Goal: Task Accomplishment & Management: Complete application form

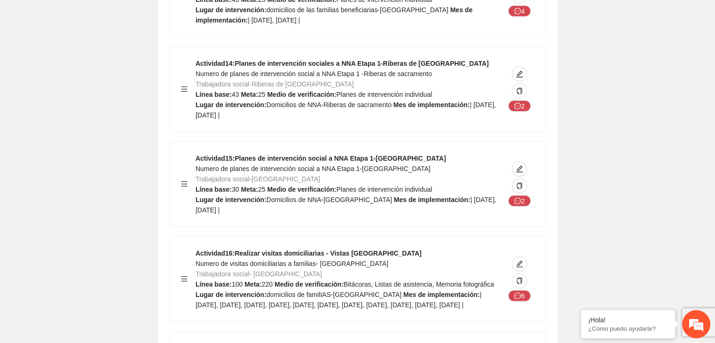
scroll to position [9400, 0]
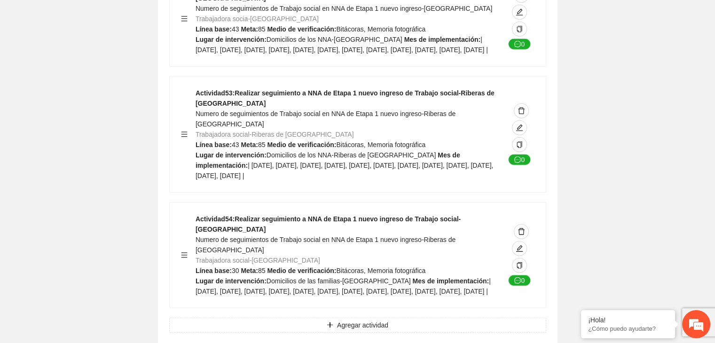
scroll to position [13141, 0]
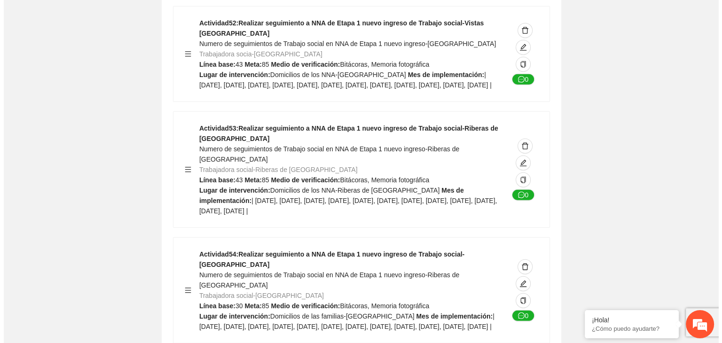
scroll to position [13122, 0]
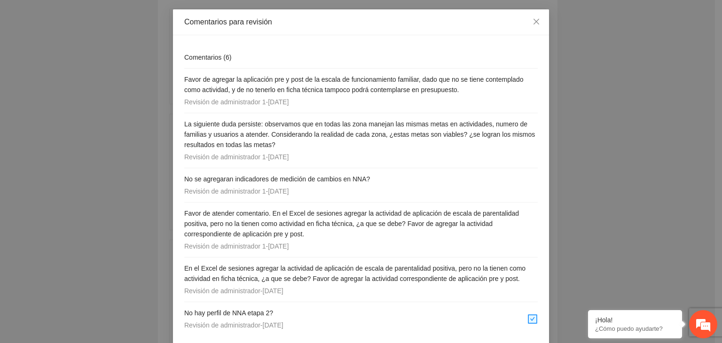
scroll to position [53, 0]
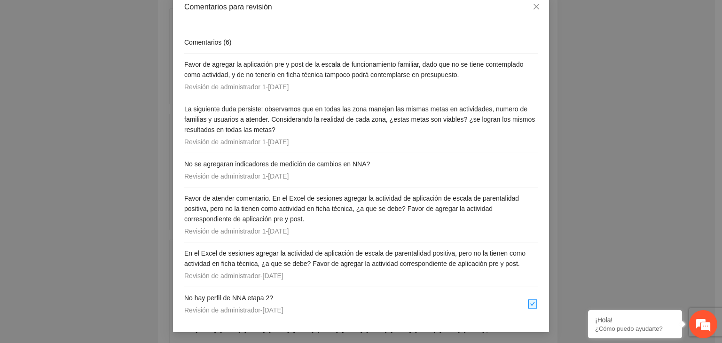
click at [35, 93] on div "Comentarios para revisión Comentarios ( 6 ) Favor de agregar la aplicación pre …" at bounding box center [361, 171] width 722 height 343
click at [648, 69] on div "Comentarios para revisión Comentarios ( 6 ) Favor de agregar la aplicación pre …" at bounding box center [361, 171] width 722 height 343
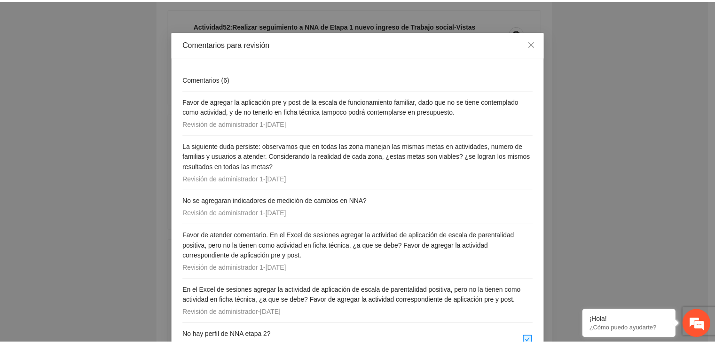
scroll to position [15, 0]
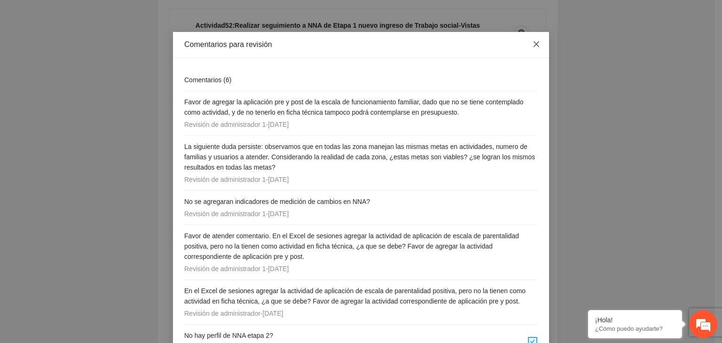
click at [528, 47] on span "Close" at bounding box center [535, 44] width 25 height 25
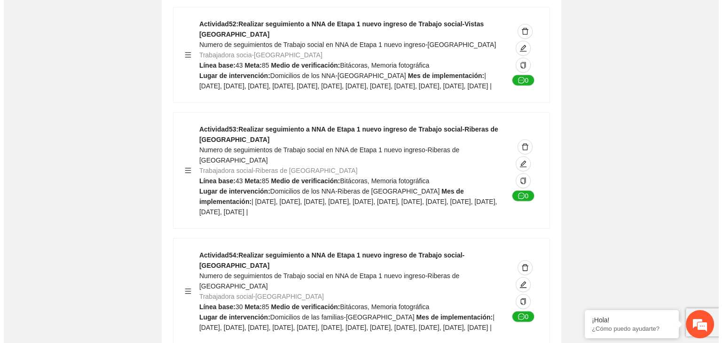
scroll to position [13141, 0]
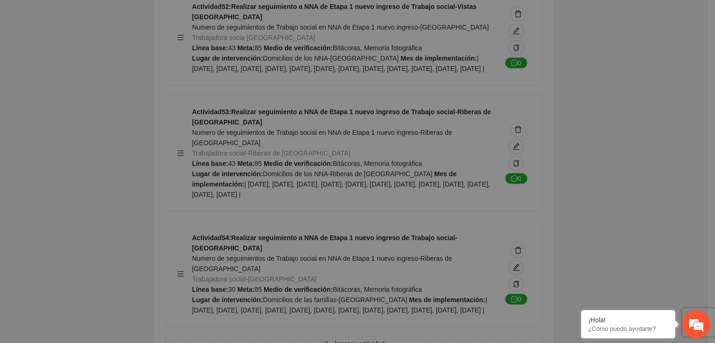
type textarea "**"
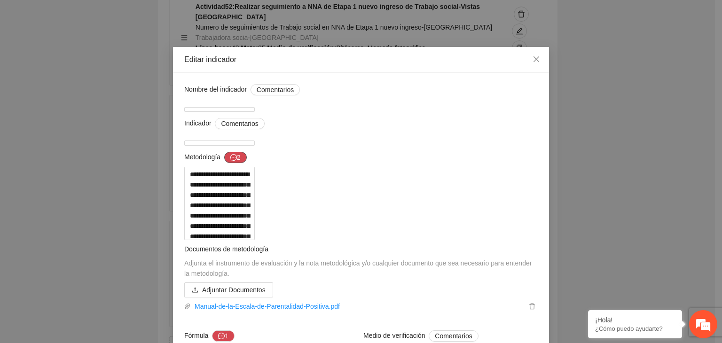
click at [237, 163] on button "2" at bounding box center [235, 157] width 23 height 11
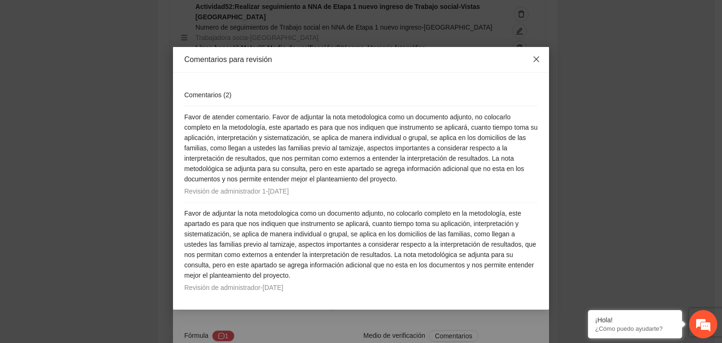
click at [534, 60] on icon "close" at bounding box center [536, 59] width 8 height 8
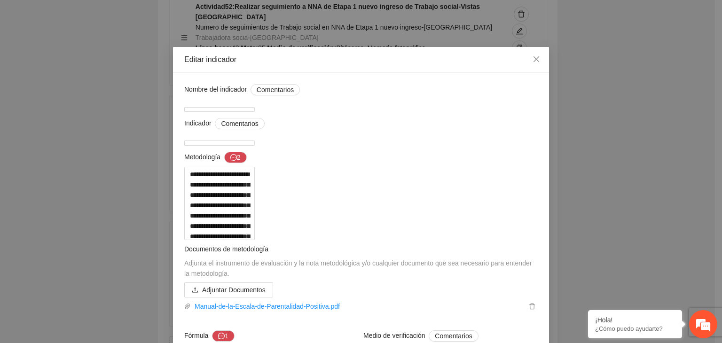
click at [588, 134] on div "**********" at bounding box center [361, 171] width 722 height 343
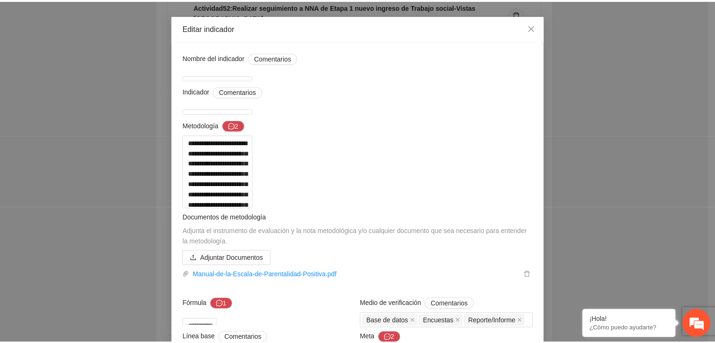
scroll to position [0, 0]
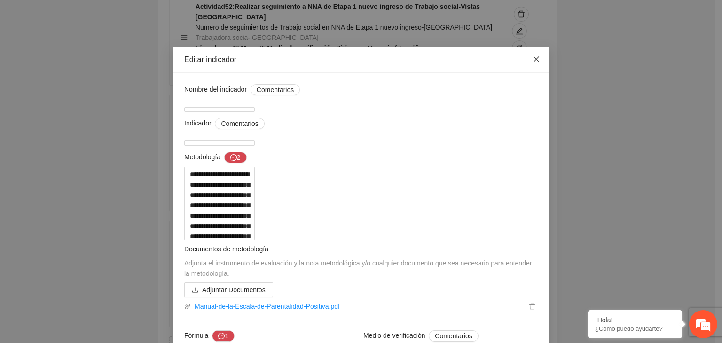
click at [533, 57] on icon "close" at bounding box center [536, 59] width 8 height 8
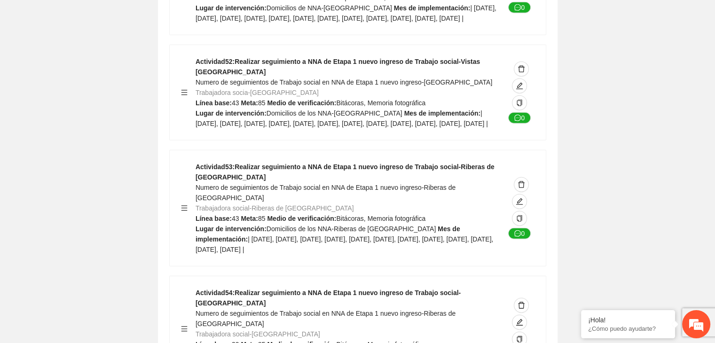
scroll to position [13085, 0]
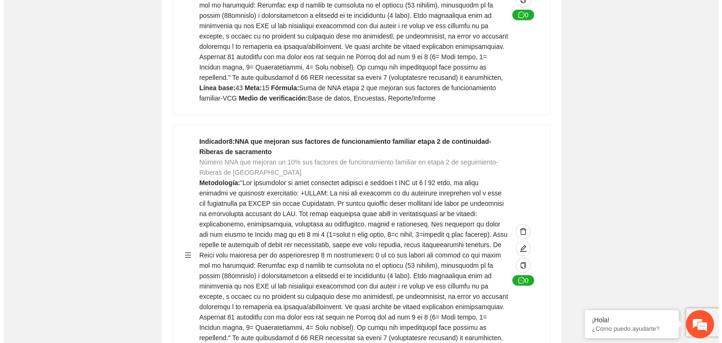
scroll to position [0, 0]
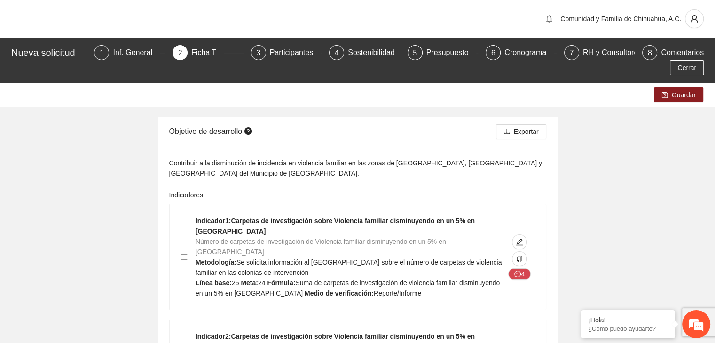
click at [191, 53] on div "Ficha T" at bounding box center [207, 52] width 32 height 15
click at [426, 55] on div "Presupuesto" at bounding box center [451, 52] width 50 height 15
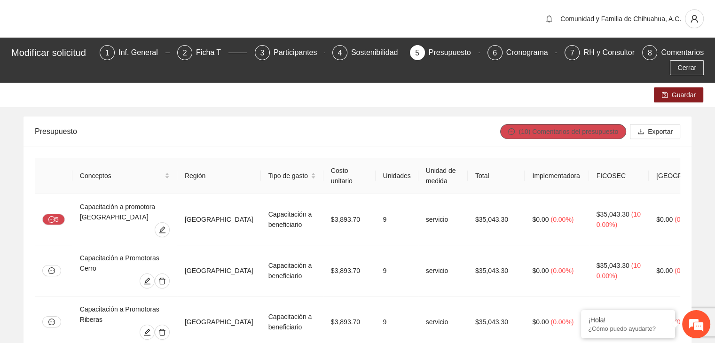
click at [545, 131] on span "(10) Comentarios del presupuesto" at bounding box center [568, 131] width 100 height 10
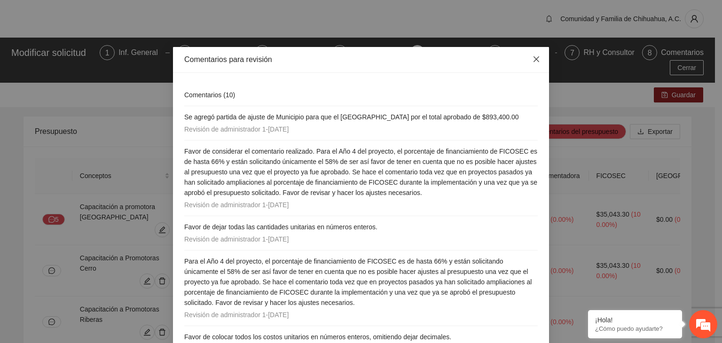
click at [531, 55] on span "Close" at bounding box center [535, 59] width 25 height 25
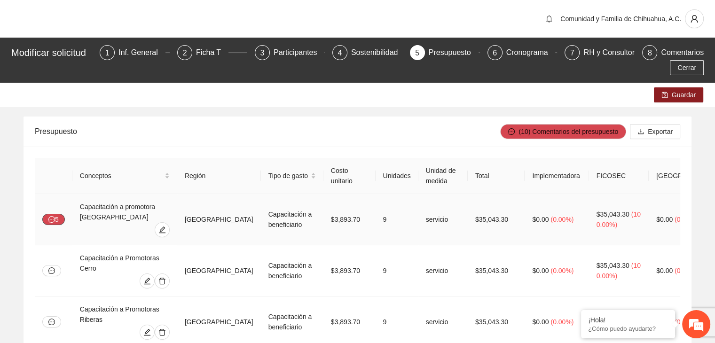
click at [57, 214] on button "5" at bounding box center [53, 219] width 23 height 11
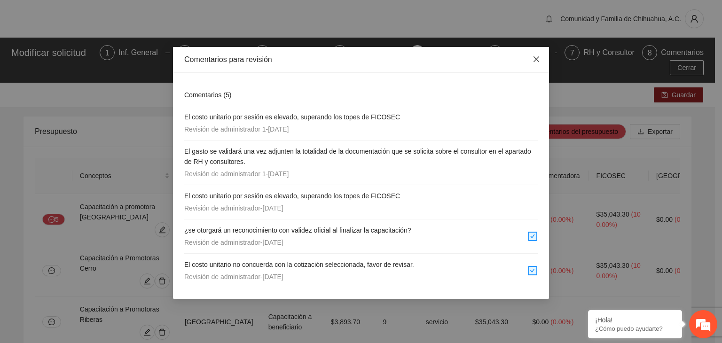
click at [536, 59] on icon "close" at bounding box center [536, 59] width 8 height 8
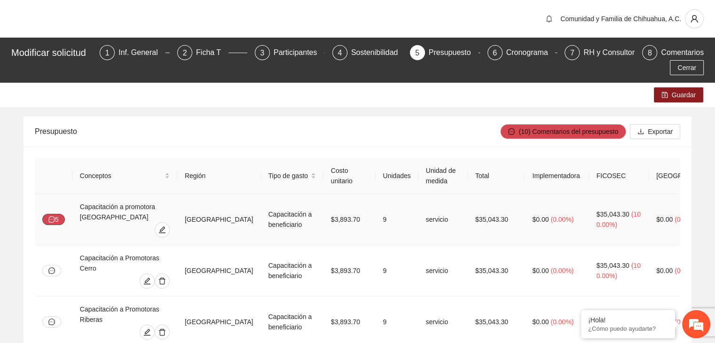
click at [56, 215] on button "5" at bounding box center [53, 219] width 23 height 11
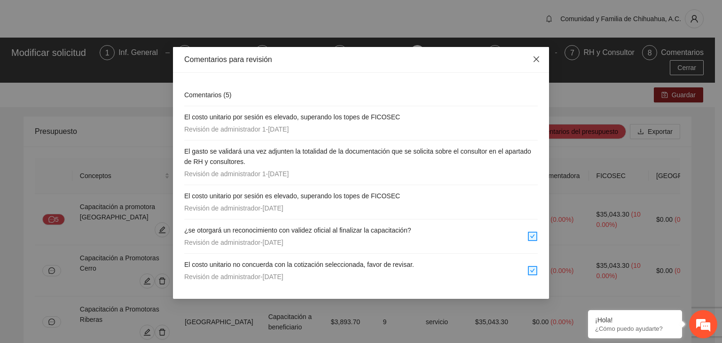
click at [535, 61] on icon "close" at bounding box center [536, 59] width 6 height 6
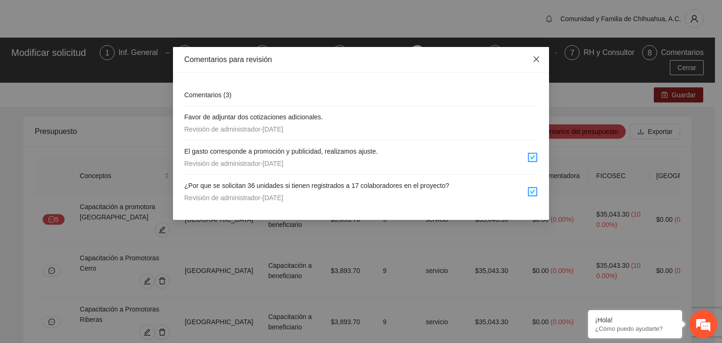
click at [536, 63] on icon "close" at bounding box center [536, 59] width 8 height 8
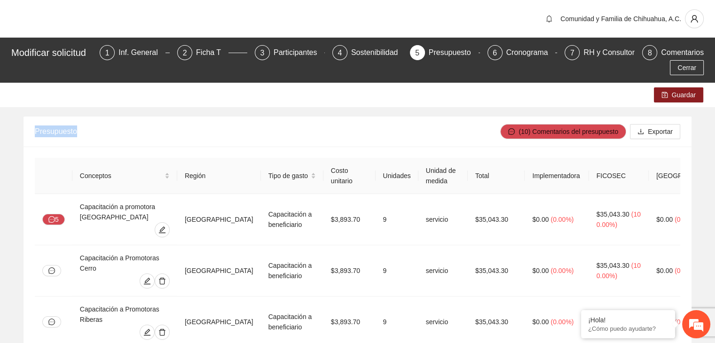
click at [536, 63] on div "Cerrar" at bounding box center [357, 67] width 697 height 15
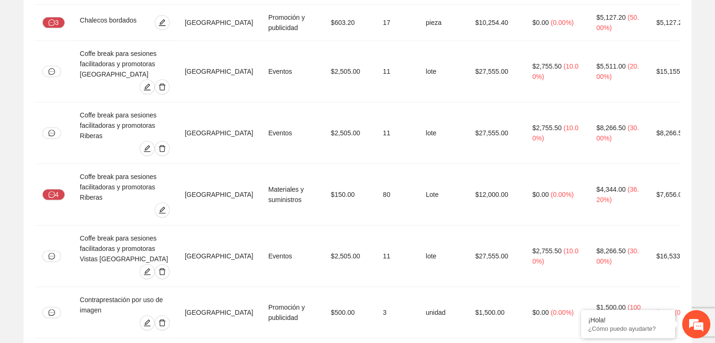
scroll to position [346, 0]
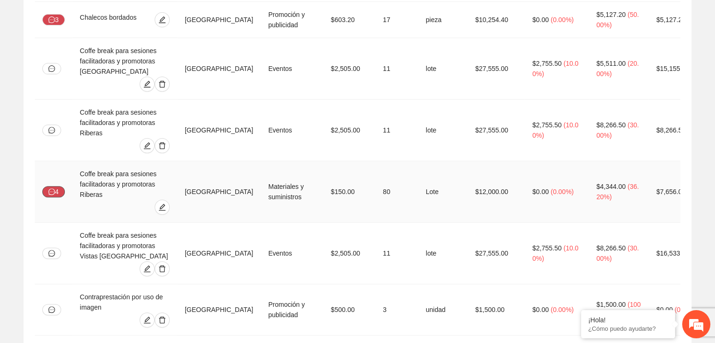
click at [51, 188] on icon "message" at bounding box center [51, 191] width 7 height 7
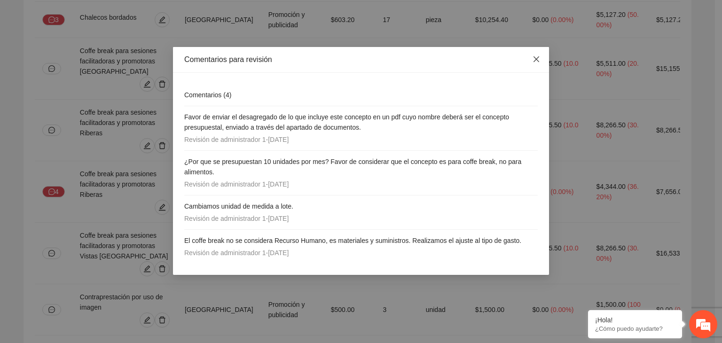
click at [539, 61] on icon "close" at bounding box center [536, 59] width 8 height 8
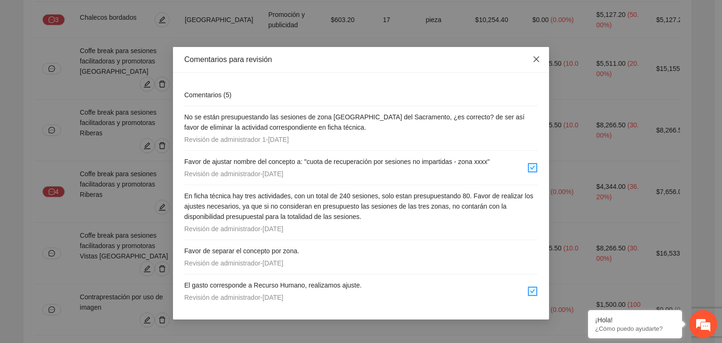
click at [535, 59] on icon "close" at bounding box center [536, 59] width 6 height 6
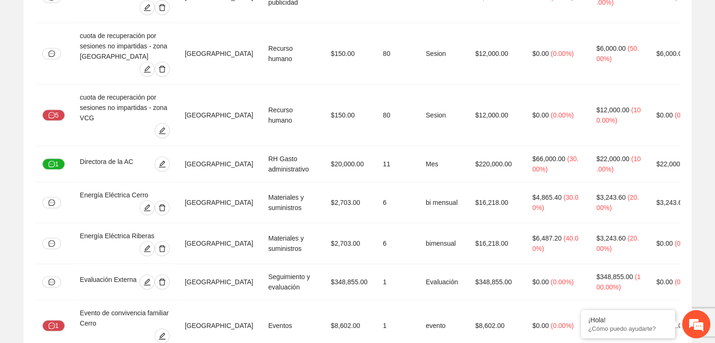
scroll to position [679, 0]
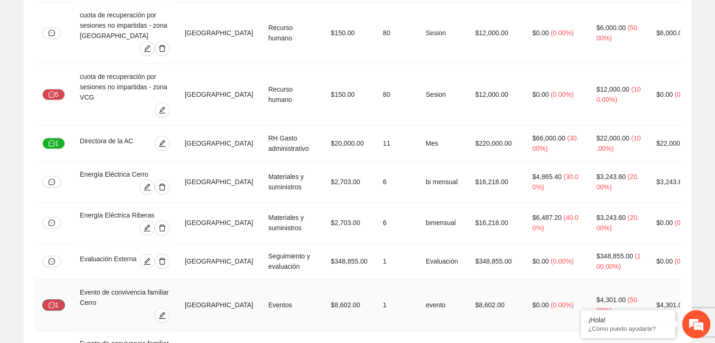
click at [43, 299] on button "1" at bounding box center [53, 304] width 23 height 11
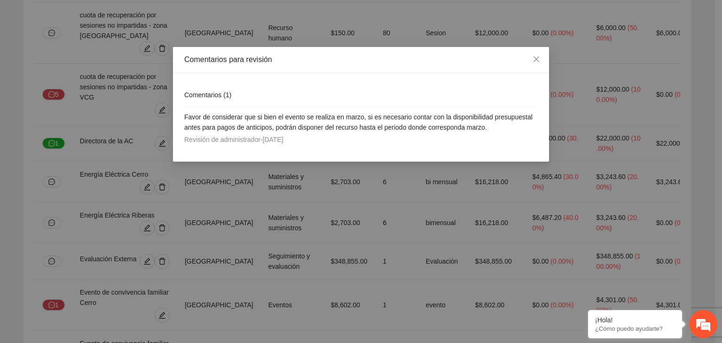
click at [195, 185] on div "Comentarios para revisión Comentarios ( 1 ) Favor de considerar que si bien el …" at bounding box center [361, 171] width 722 height 343
click at [536, 62] on icon "close" at bounding box center [536, 59] width 8 height 8
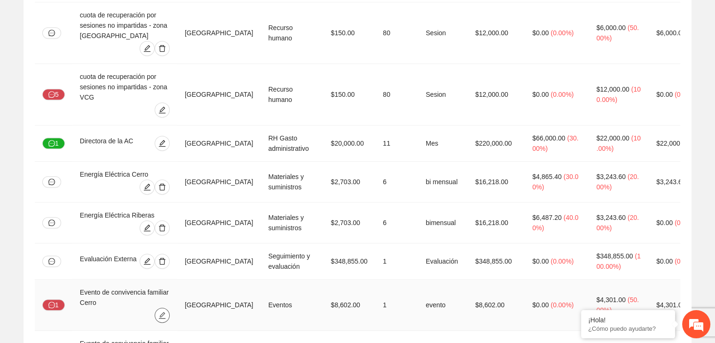
click at [166, 312] on icon "edit" at bounding box center [162, 316] width 8 height 8
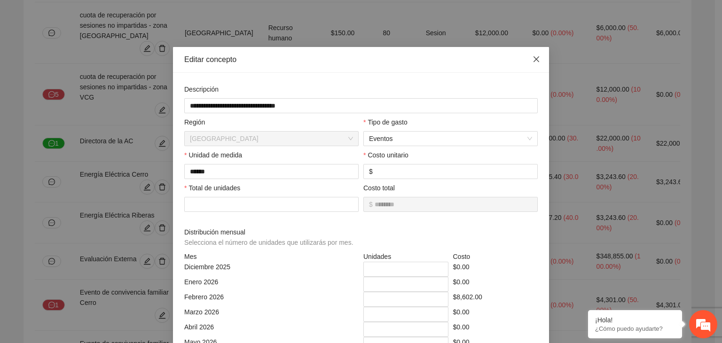
click at [532, 59] on icon "close" at bounding box center [536, 59] width 8 height 8
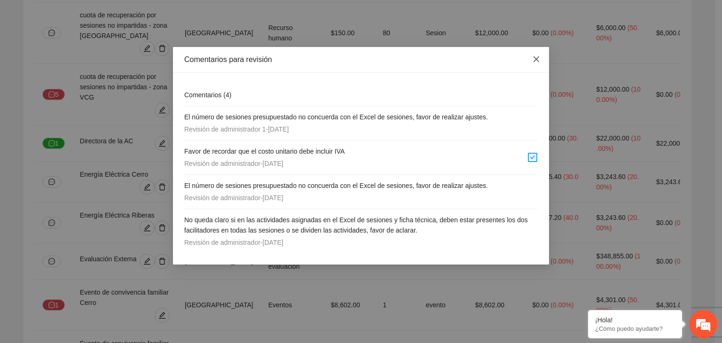
click at [539, 62] on icon "close" at bounding box center [536, 59] width 8 height 8
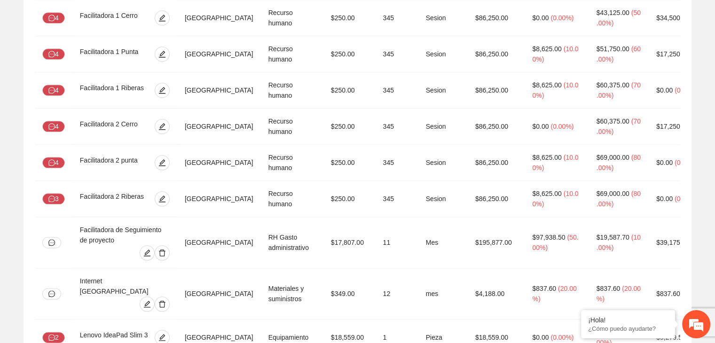
scroll to position [1094, 0]
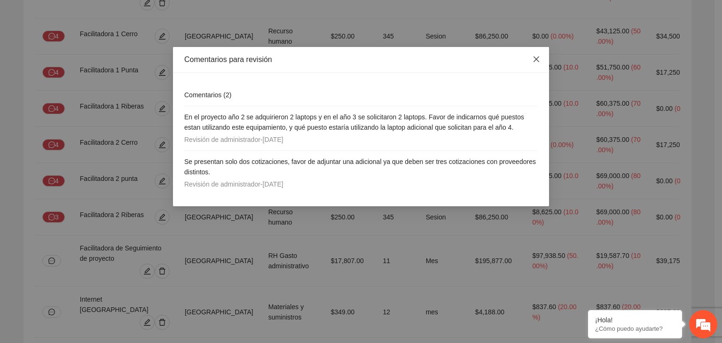
click at [535, 57] on icon "close" at bounding box center [536, 59] width 8 height 8
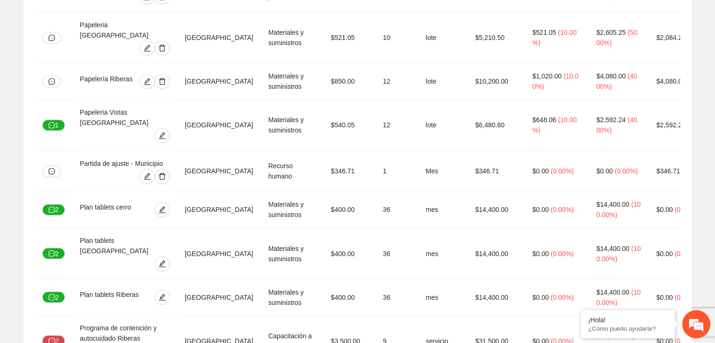
scroll to position [1554, 0]
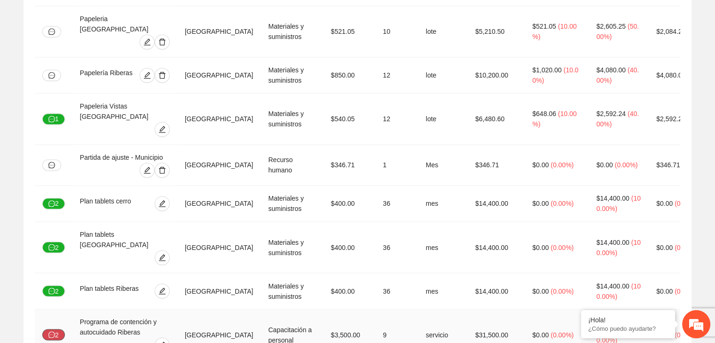
click at [59, 329] on button "2" at bounding box center [53, 334] width 23 height 11
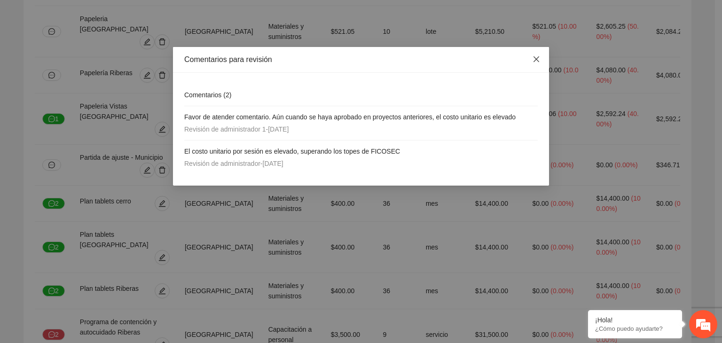
click at [535, 59] on icon "close" at bounding box center [536, 59] width 8 height 8
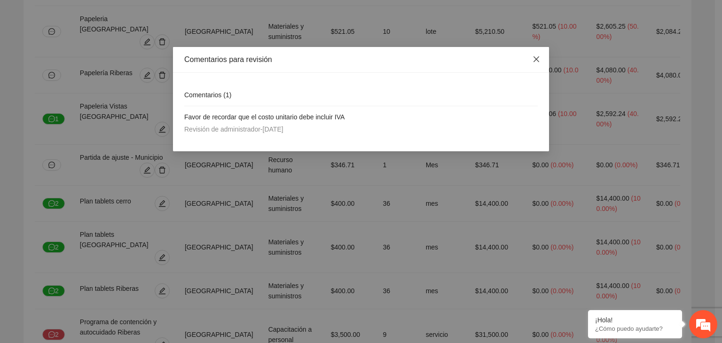
click at [536, 61] on icon "close" at bounding box center [536, 59] width 8 height 8
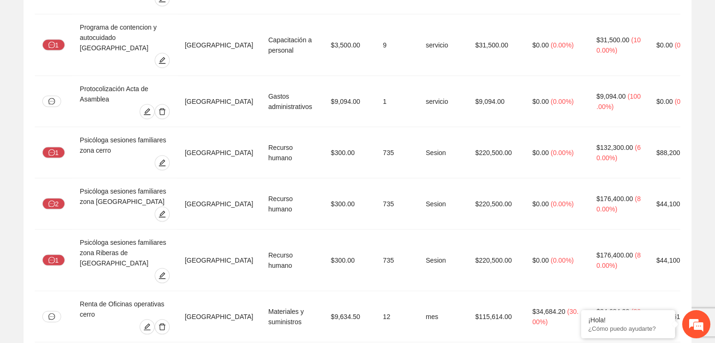
scroll to position [1960, 0]
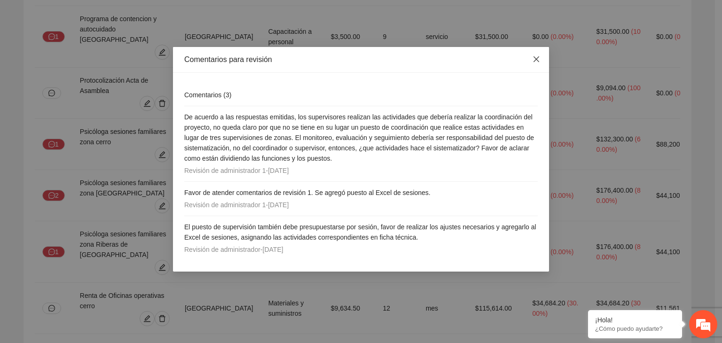
click at [536, 57] on icon "close" at bounding box center [536, 59] width 8 height 8
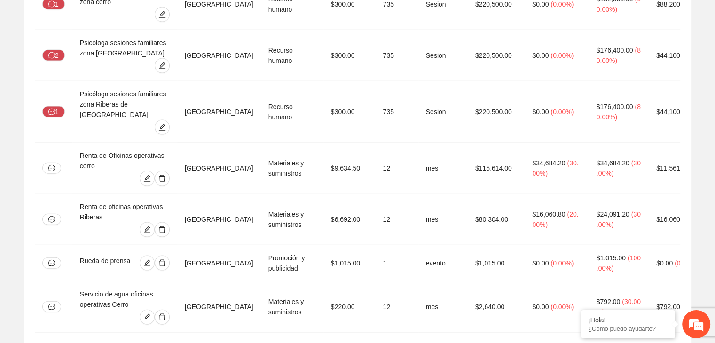
scroll to position [2115, 0]
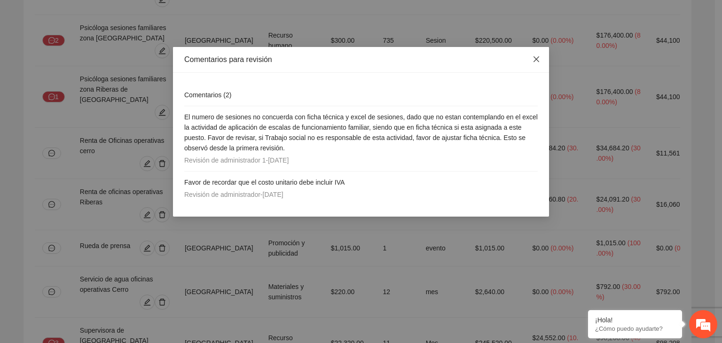
click at [537, 61] on icon "close" at bounding box center [536, 59] width 8 height 8
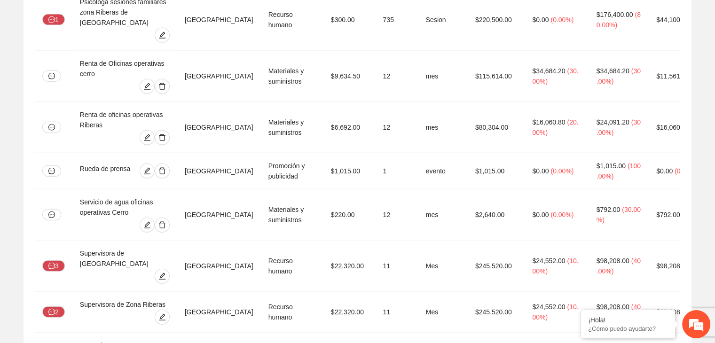
scroll to position [2197, 0]
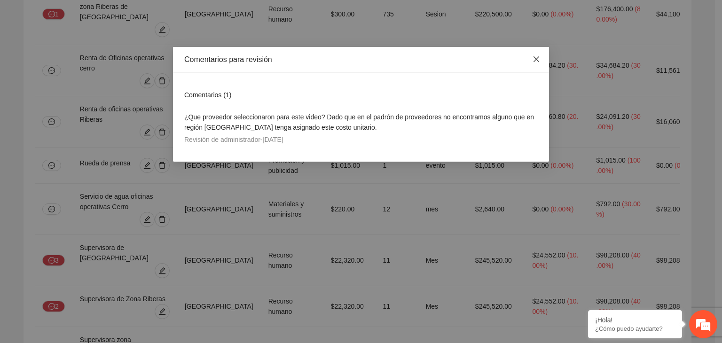
click at [535, 59] on icon "close" at bounding box center [536, 59] width 6 height 6
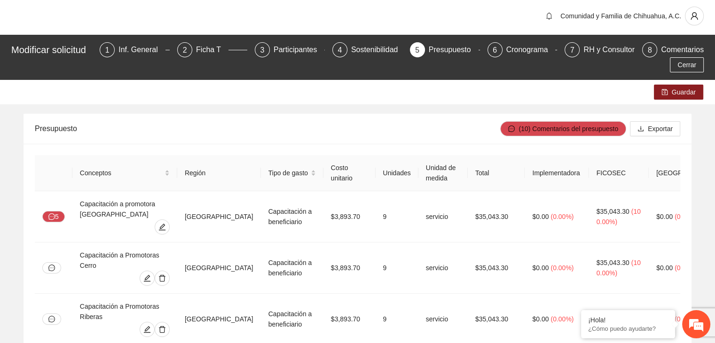
scroll to position [0, 0]
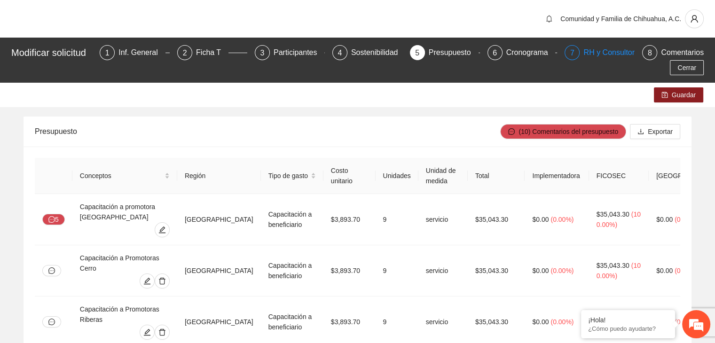
click at [603, 57] on div "RH y Consultores" at bounding box center [616, 52] width 66 height 15
click at [598, 53] on div "RH y Consultores" at bounding box center [616, 52] width 66 height 15
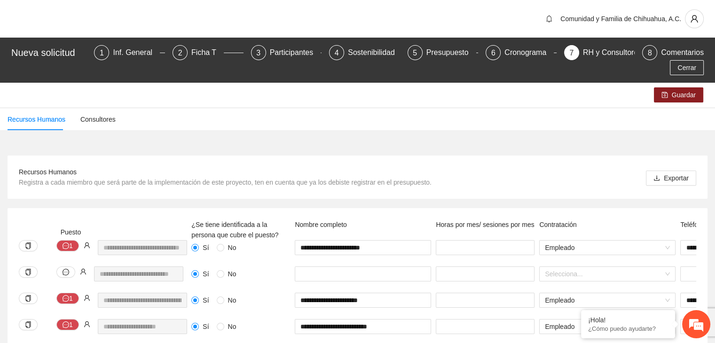
scroll to position [19, 0]
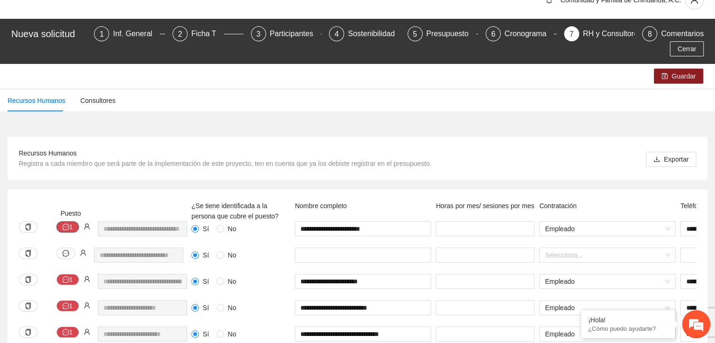
click at [69, 221] on button "1" at bounding box center [67, 226] width 23 height 11
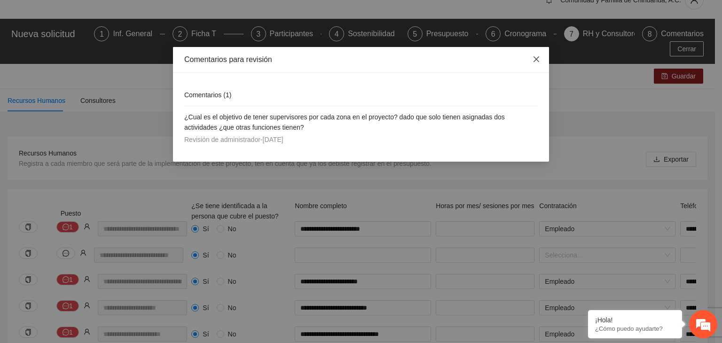
click at [538, 58] on icon "close" at bounding box center [536, 59] width 8 height 8
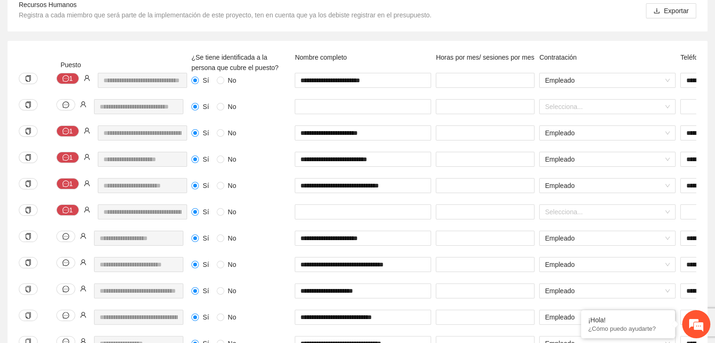
scroll to position [169, 0]
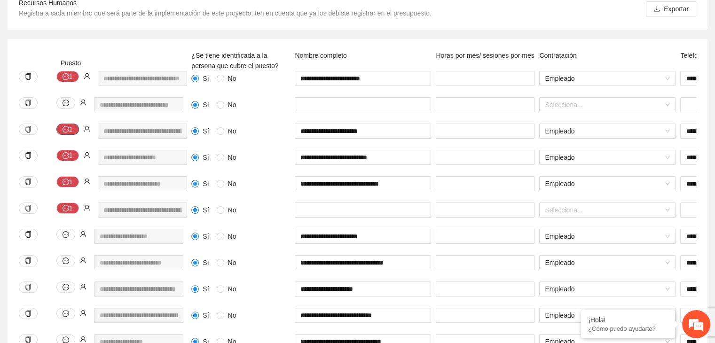
click at [63, 126] on icon "message" at bounding box center [66, 129] width 7 height 7
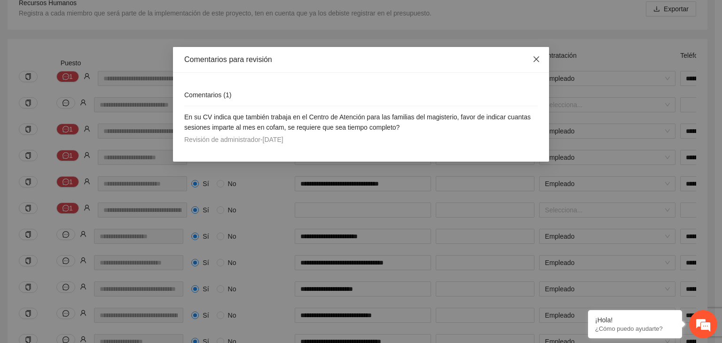
click at [533, 63] on icon "close" at bounding box center [536, 59] width 8 height 8
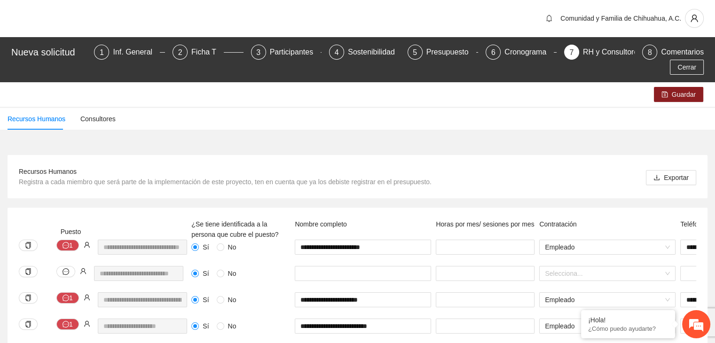
scroll to position [0, 0]
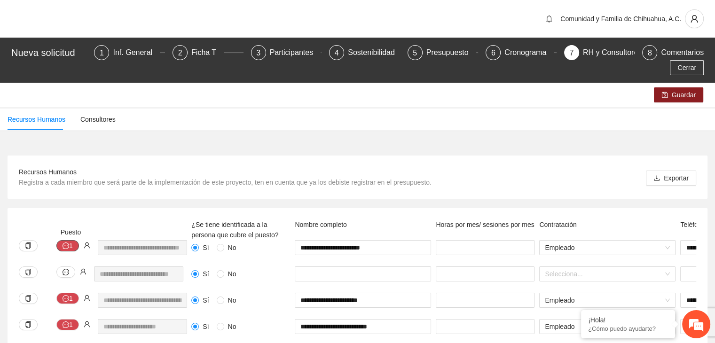
click at [68, 242] on icon "message" at bounding box center [66, 245] width 7 height 7
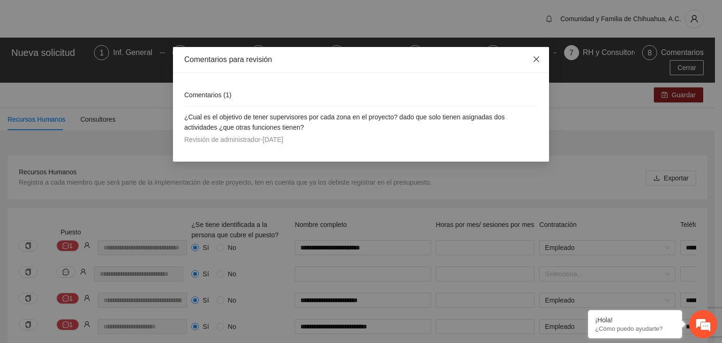
click at [536, 59] on icon "close" at bounding box center [536, 59] width 6 height 6
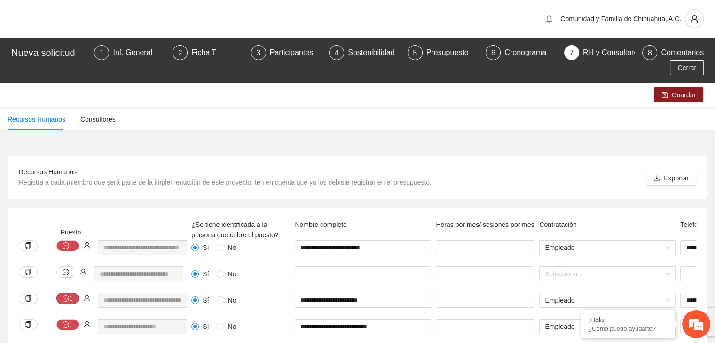
click at [63, 295] on icon "message" at bounding box center [66, 298] width 7 height 7
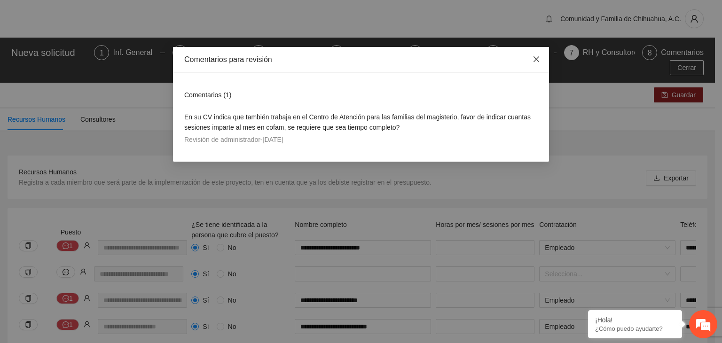
click at [538, 57] on icon "close" at bounding box center [536, 59] width 8 height 8
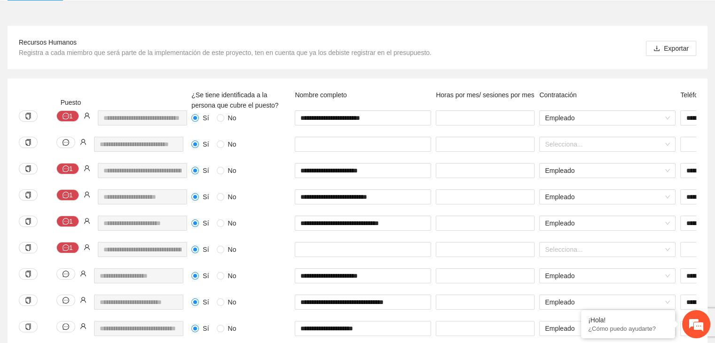
scroll to position [132, 0]
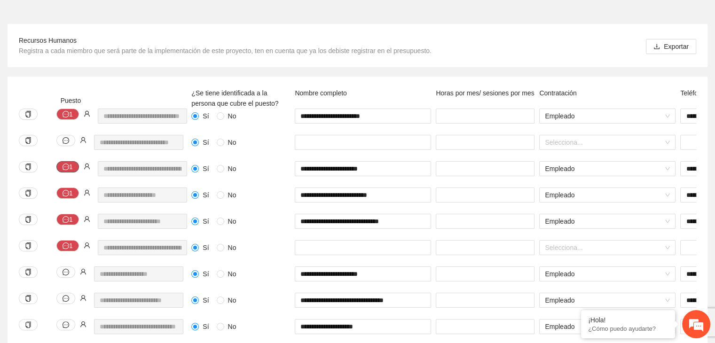
click at [70, 161] on button "1" at bounding box center [67, 166] width 23 height 11
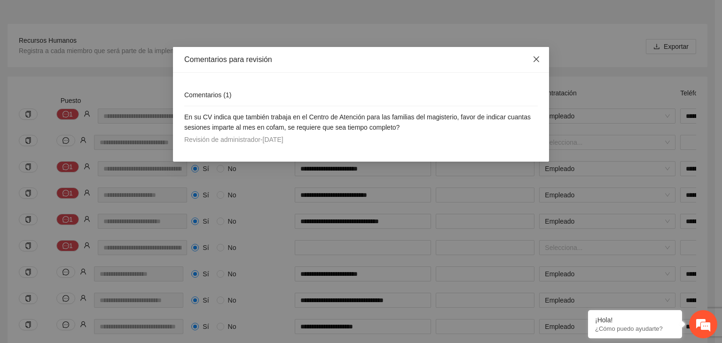
click at [538, 58] on icon "close" at bounding box center [536, 59] width 6 height 6
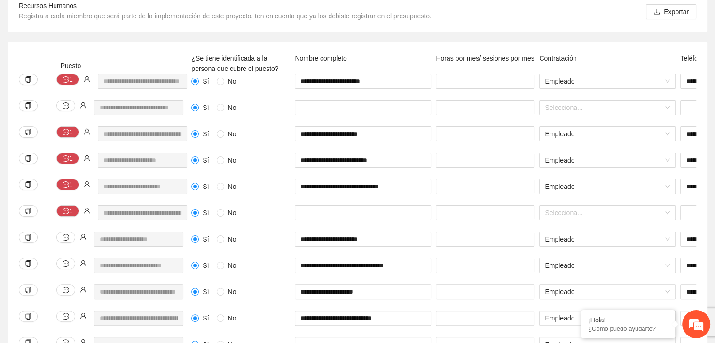
scroll to position [169, 0]
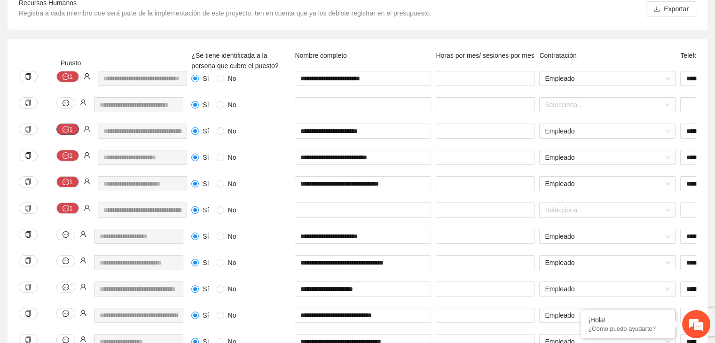
click at [71, 124] on button "1" at bounding box center [67, 129] width 23 height 11
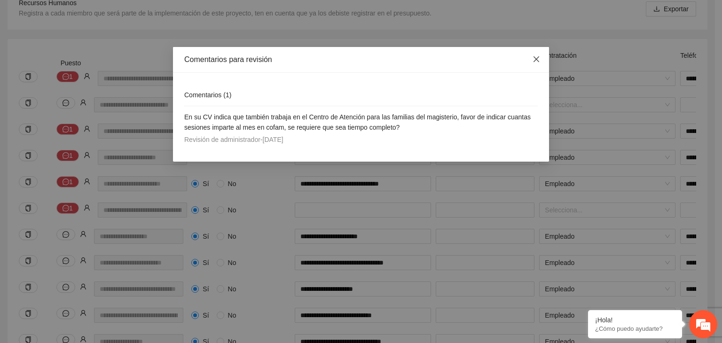
click at [535, 57] on icon "close" at bounding box center [536, 59] width 8 height 8
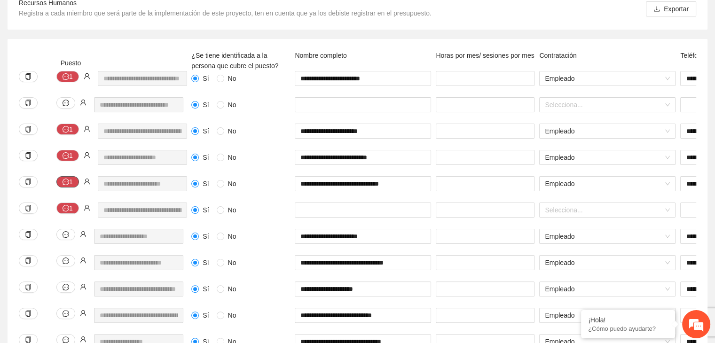
click at [69, 176] on button "1" at bounding box center [67, 181] width 23 height 11
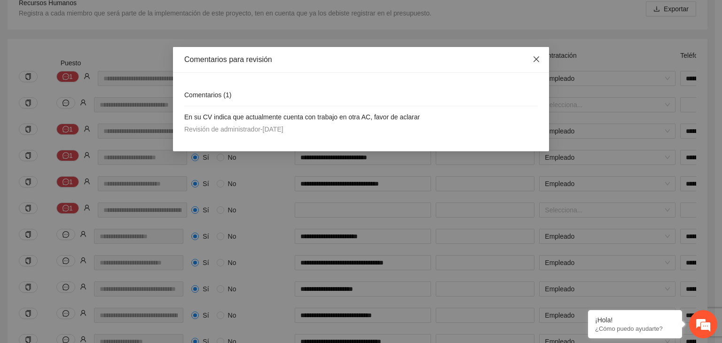
click at [536, 59] on icon "close" at bounding box center [536, 59] width 6 height 6
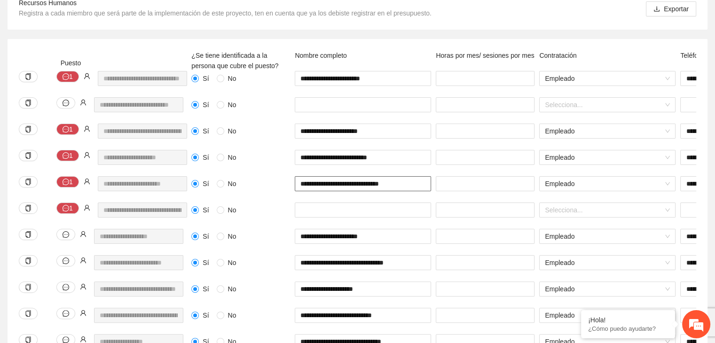
click at [352, 176] on input "**********" at bounding box center [363, 183] width 136 height 15
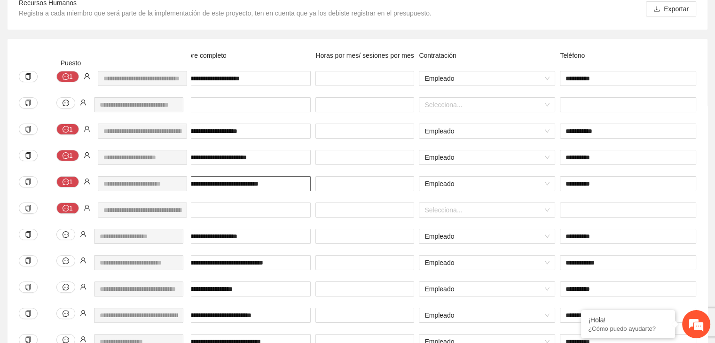
scroll to position [0, 391]
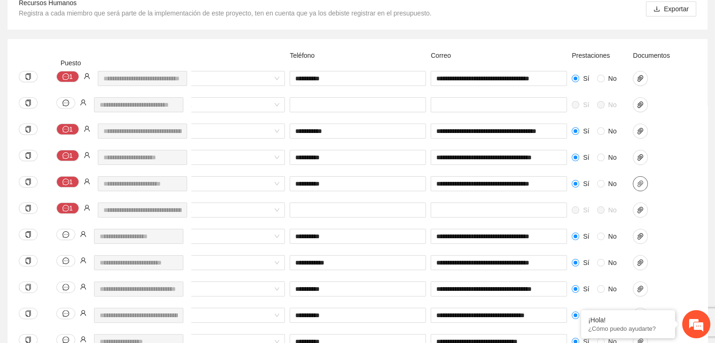
click at [640, 180] on icon "paper-clip" at bounding box center [640, 184] width 8 height 8
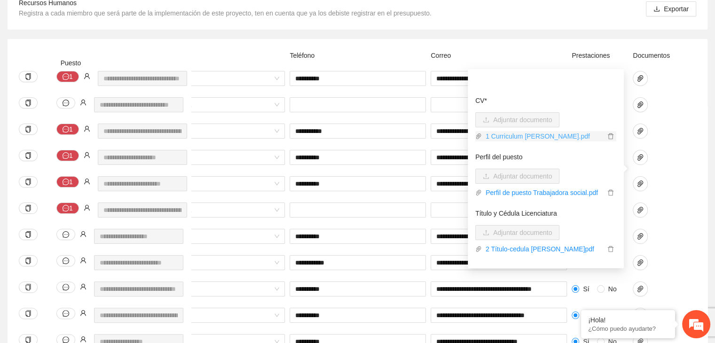
click at [539, 135] on link "1 Curriculum [PERSON_NAME].pdf" at bounding box center [543, 136] width 123 height 10
click at [698, 65] on div "**********" at bounding box center [358, 324] width 700 height 570
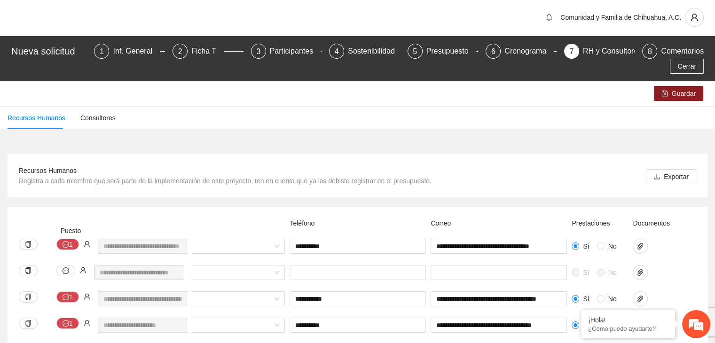
scroll to position [0, 0]
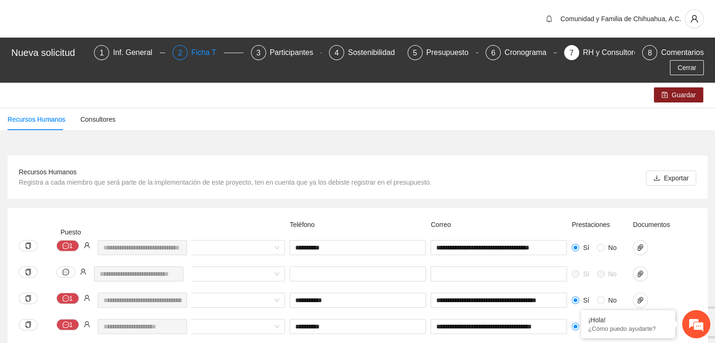
click at [191, 54] on div "Ficha T" at bounding box center [207, 52] width 32 height 15
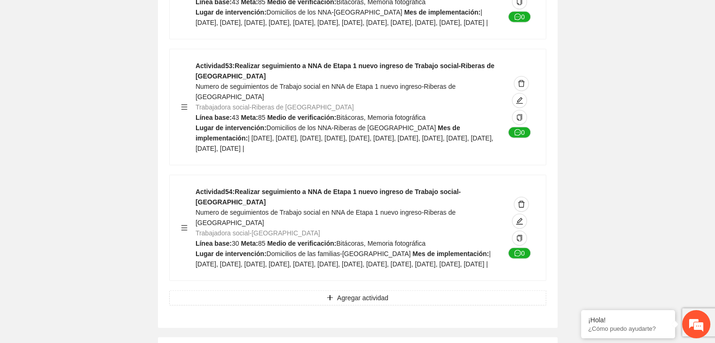
scroll to position [13229, 0]
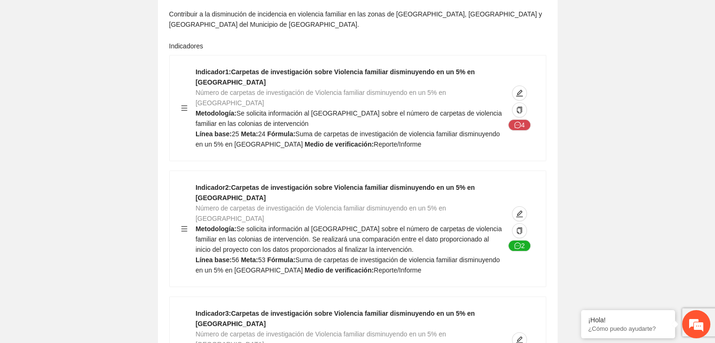
scroll to position [0, 0]
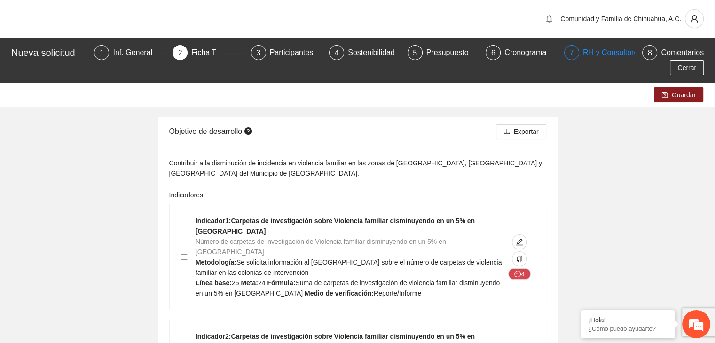
click at [583, 50] on div "RH y Consultores" at bounding box center [616, 52] width 66 height 15
click at [667, 92] on icon "save" at bounding box center [664, 95] width 7 height 7
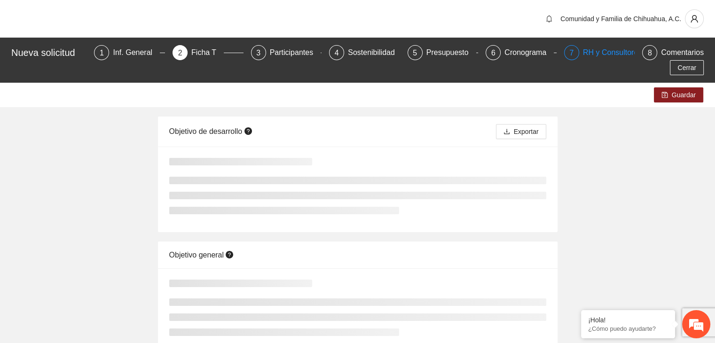
click at [583, 50] on div "RH y Consultores" at bounding box center [616, 52] width 66 height 15
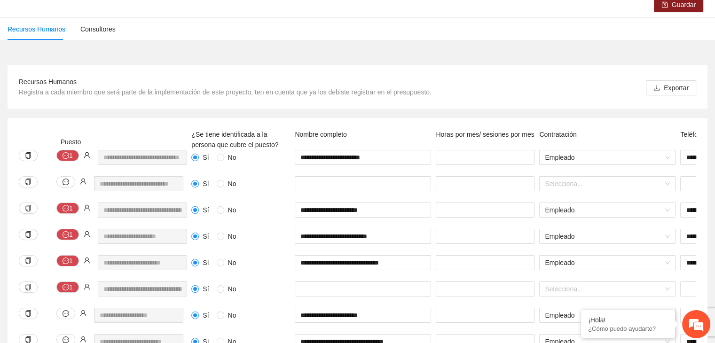
scroll to position [91, 0]
click at [70, 202] on button "1" at bounding box center [67, 207] width 23 height 11
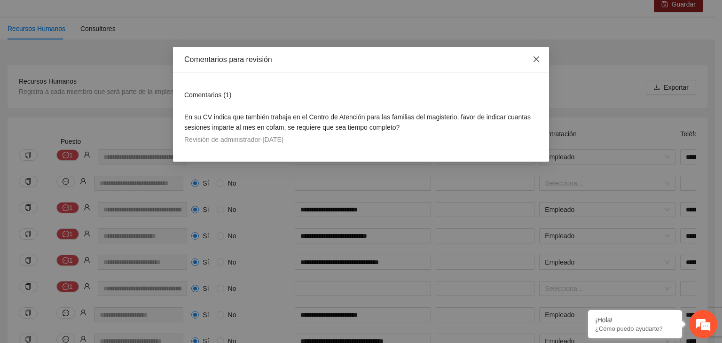
click at [536, 60] on icon "close" at bounding box center [536, 59] width 6 height 6
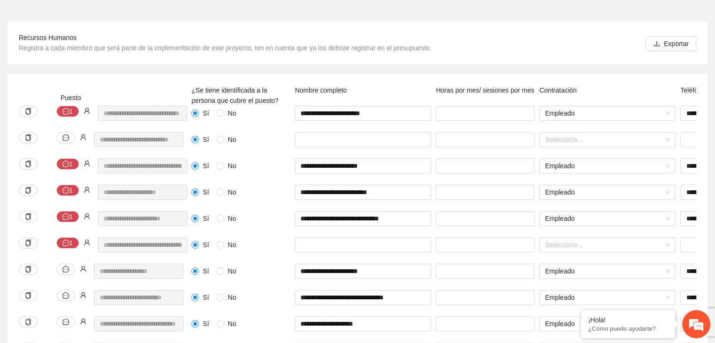
scroll to position [167, 0]
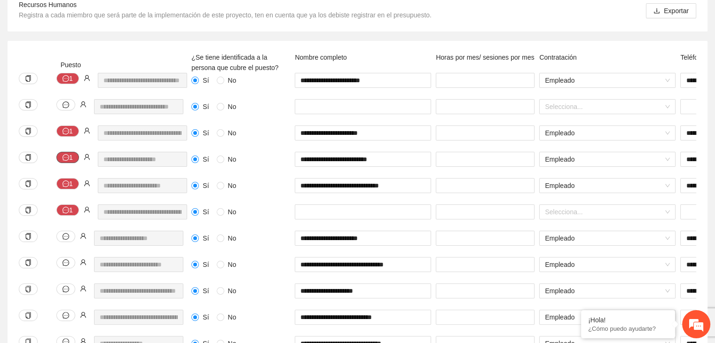
click at [70, 152] on button "1" at bounding box center [67, 157] width 23 height 11
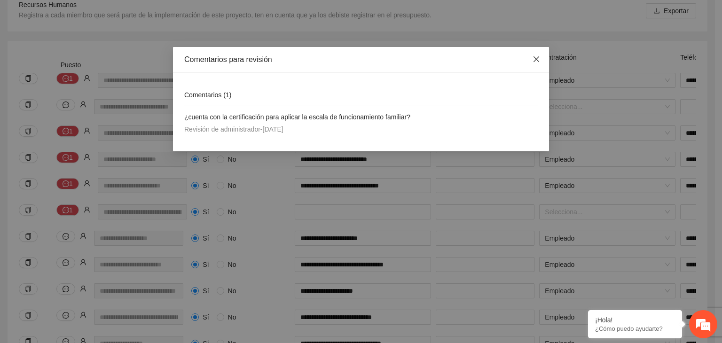
click at [539, 59] on icon "close" at bounding box center [536, 59] width 8 height 8
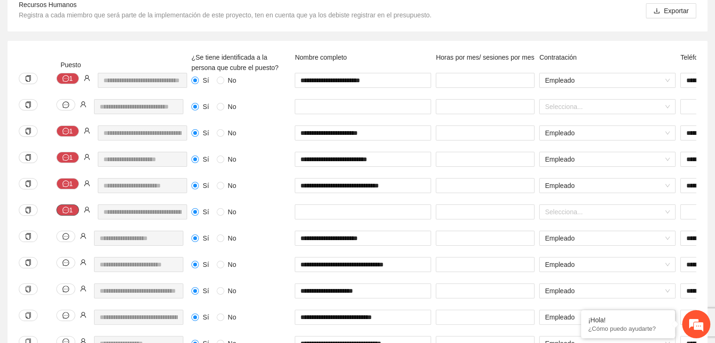
click at [68, 207] on icon "message" at bounding box center [66, 210] width 7 height 7
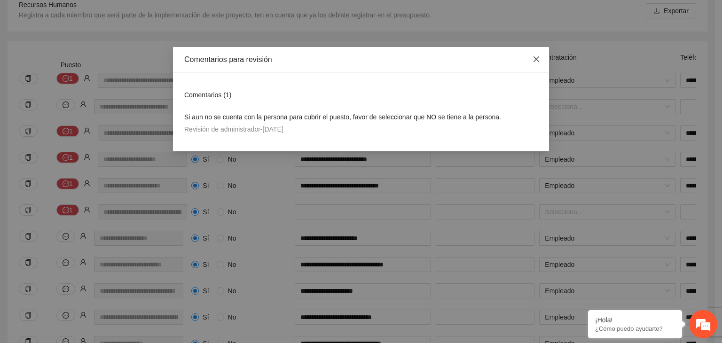
click at [537, 59] on icon "close" at bounding box center [536, 59] width 6 height 6
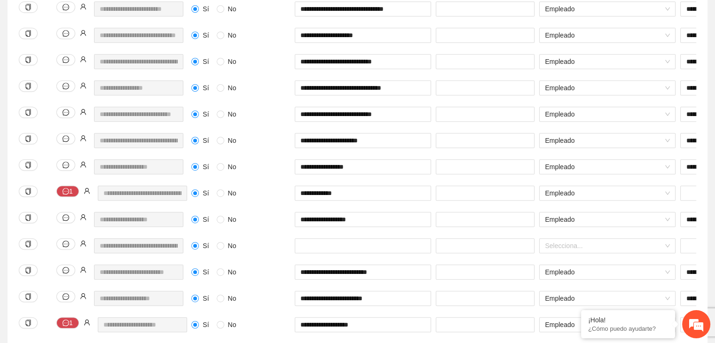
scroll to position [511, 0]
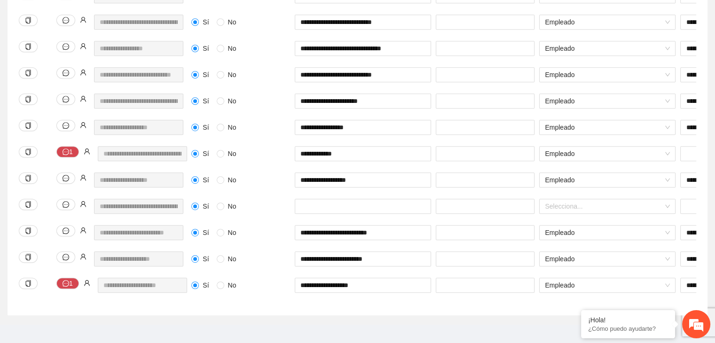
click at [73, 146] on div "**********" at bounding box center [104, 159] width 177 height 26
click at [67, 148] on icon "message" at bounding box center [66, 151] width 7 height 7
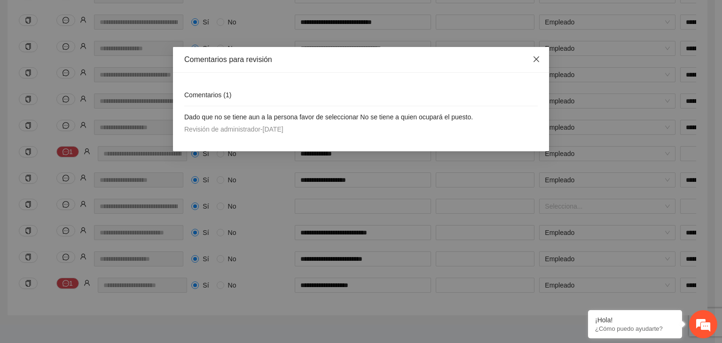
click at [536, 62] on icon "close" at bounding box center [536, 59] width 8 height 8
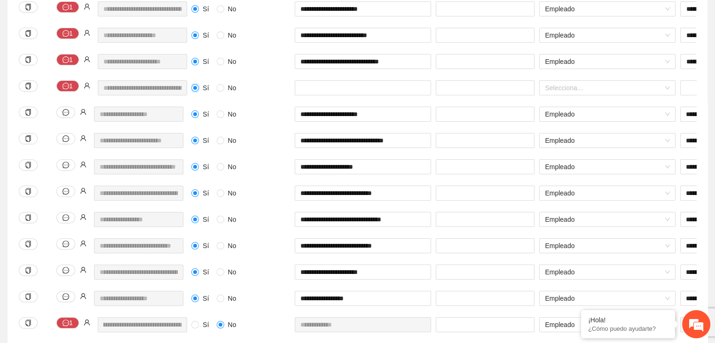
scroll to position [243, 0]
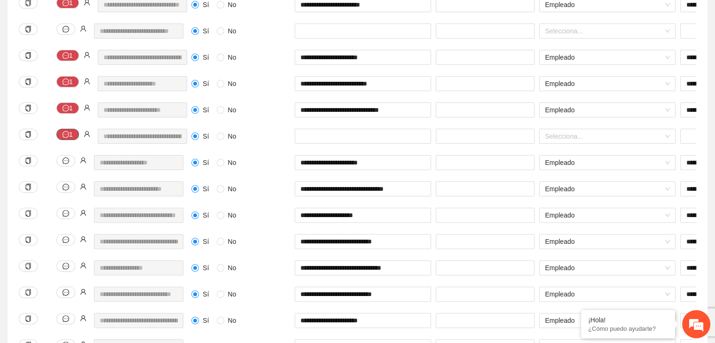
click at [64, 131] on icon "message" at bounding box center [66, 134] width 7 height 7
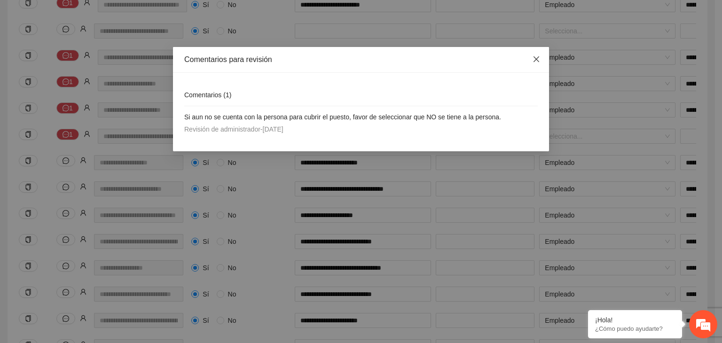
click at [533, 63] on icon "close" at bounding box center [536, 59] width 8 height 8
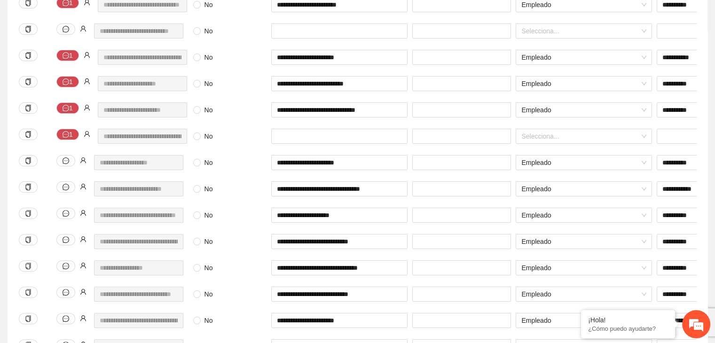
scroll to position [0, 47]
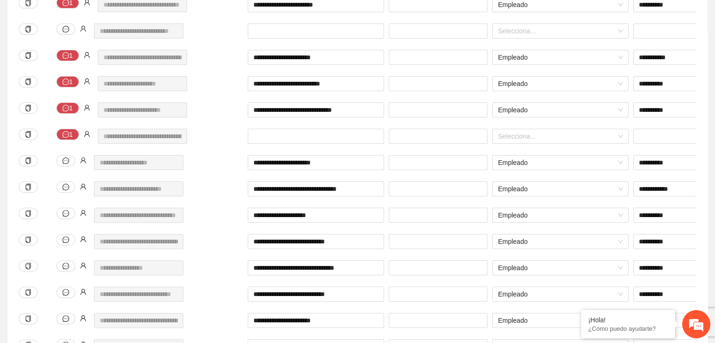
click at [227, 111] on div "Sí No" at bounding box center [193, 115] width 103 height 26
click at [279, 129] on input "text" at bounding box center [316, 136] width 136 height 15
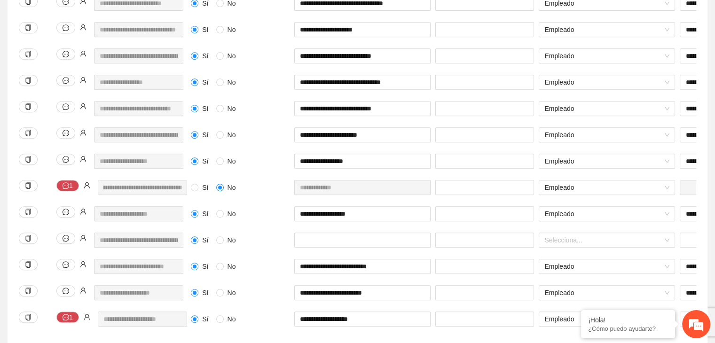
scroll to position [435, 0]
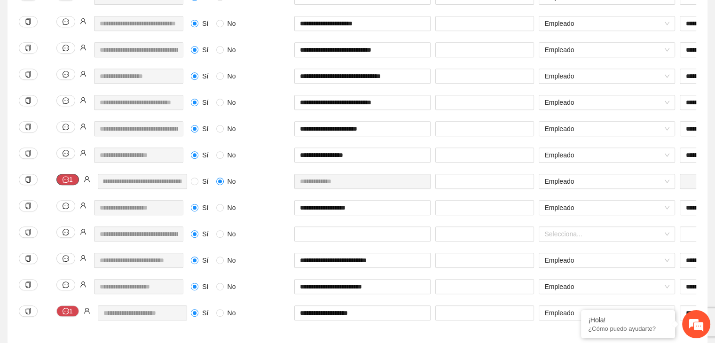
click at [70, 174] on button "1" at bounding box center [67, 179] width 23 height 11
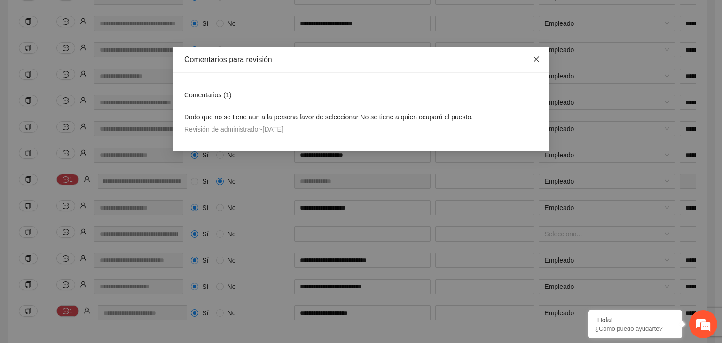
click at [536, 62] on icon "close" at bounding box center [536, 59] width 8 height 8
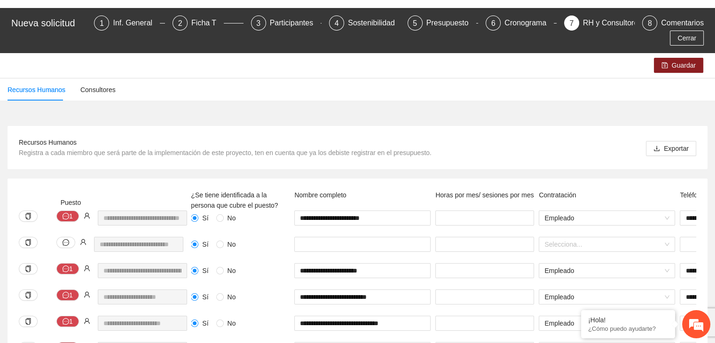
scroll to position [0, 0]
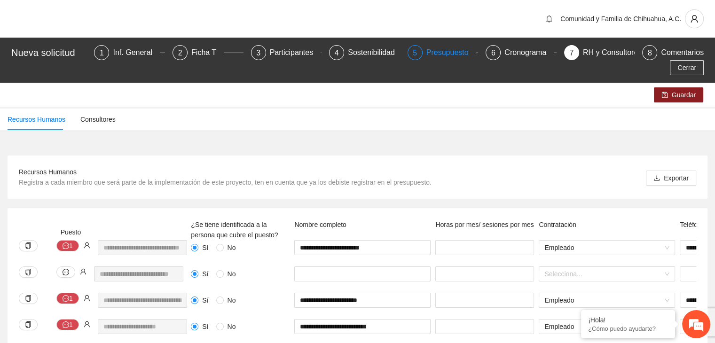
click at [426, 53] on div "Presupuesto" at bounding box center [451, 52] width 50 height 15
click at [667, 92] on icon "save" at bounding box center [664, 95] width 6 height 6
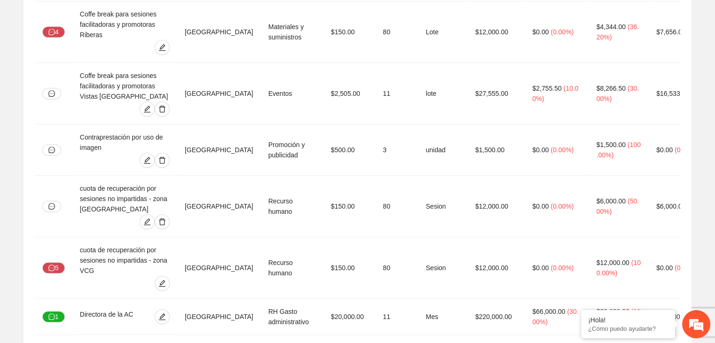
scroll to position [524, 0]
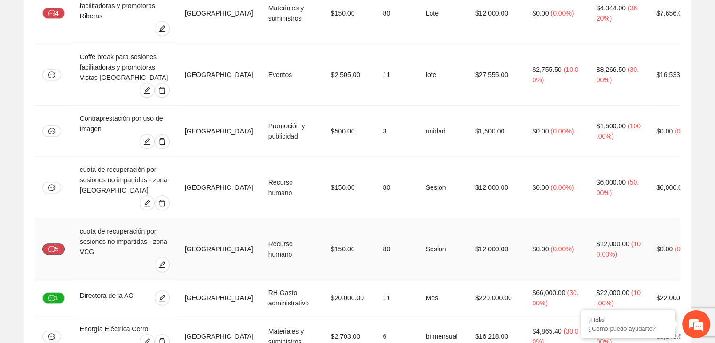
click at [55, 243] on button "5" at bounding box center [53, 248] width 23 height 11
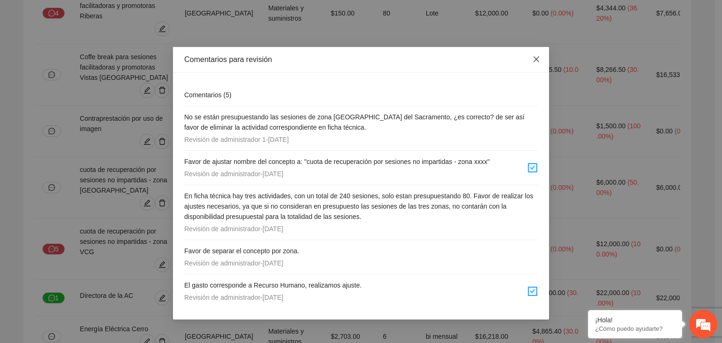
click at [536, 61] on icon "close" at bounding box center [536, 59] width 8 height 8
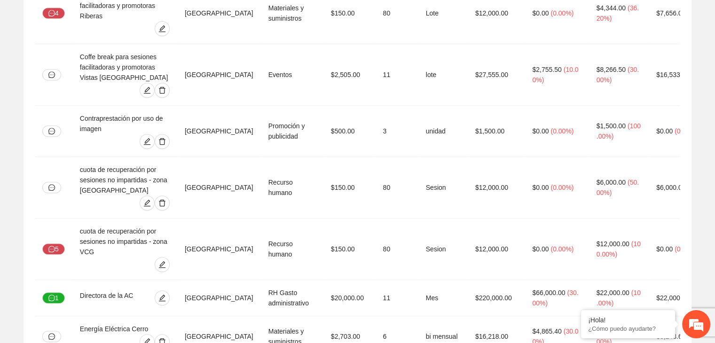
click at [55, 292] on button "1" at bounding box center [53, 297] width 23 height 11
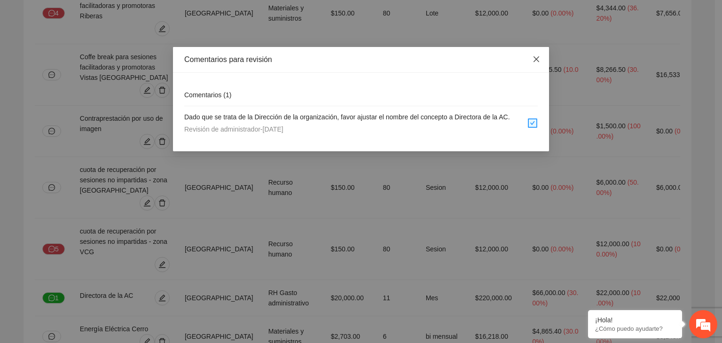
click at [537, 58] on icon "close" at bounding box center [536, 59] width 8 height 8
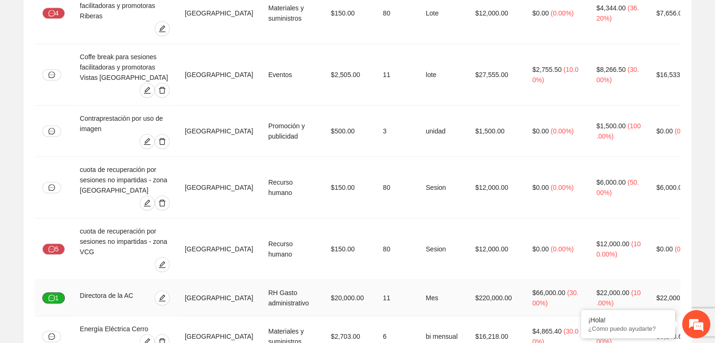
click at [53, 295] on icon "message" at bounding box center [51, 298] width 7 height 7
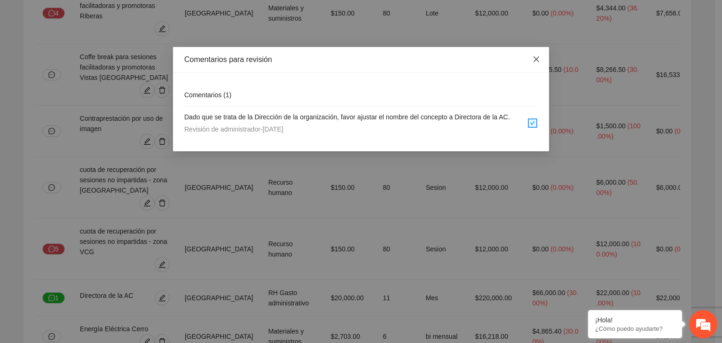
click at [534, 62] on icon "close" at bounding box center [536, 59] width 6 height 6
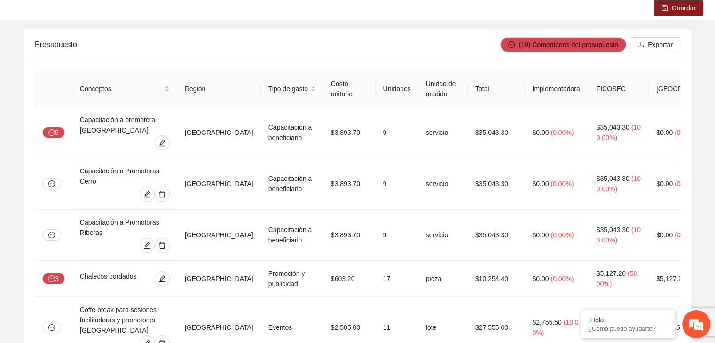
scroll to position [0, 0]
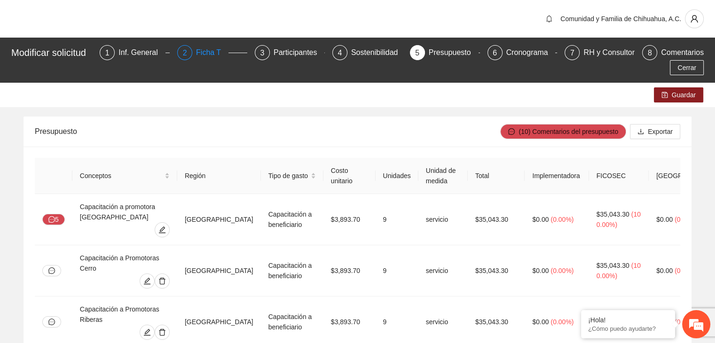
click at [213, 49] on div "Ficha T" at bounding box center [212, 52] width 32 height 15
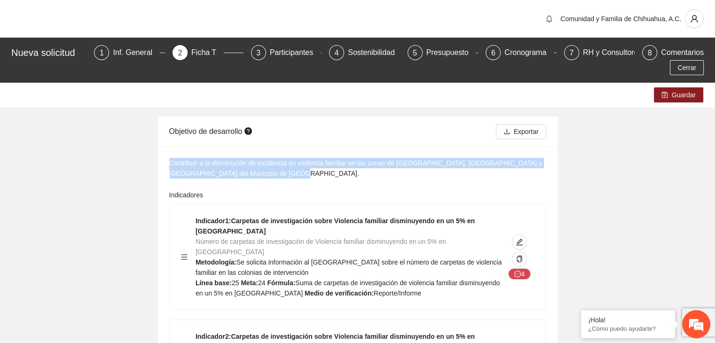
drag, startPoint x: 677, startPoint y: 156, endPoint x: 690, endPoint y: 101, distance: 56.6
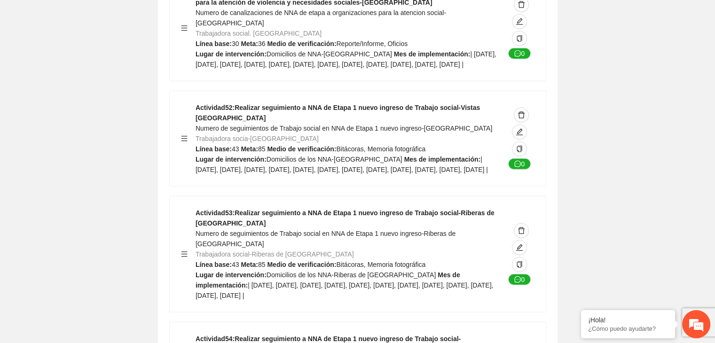
scroll to position [12956, 0]
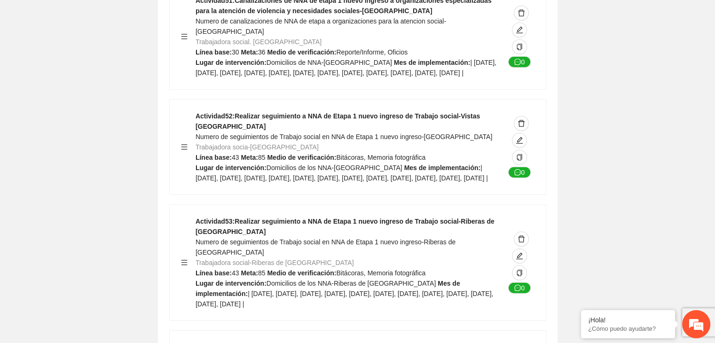
scroll to position [13050, 0]
